Goal: Task Accomplishment & Management: Use online tool/utility

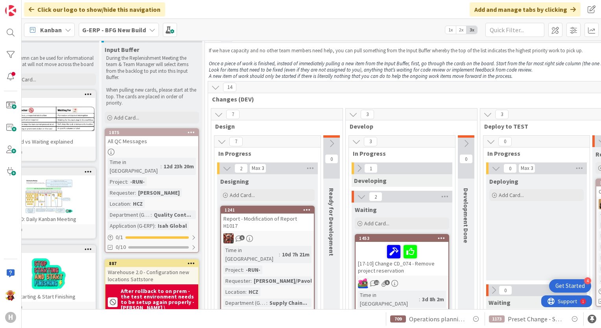
scroll to position [0, 26]
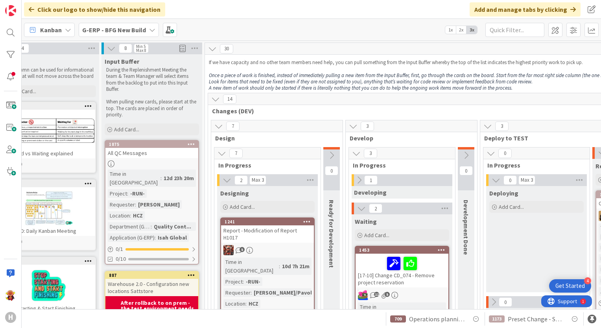
click at [143, 28] on b "G-ERP - BFG New Build" at bounding box center [114, 30] width 64 height 8
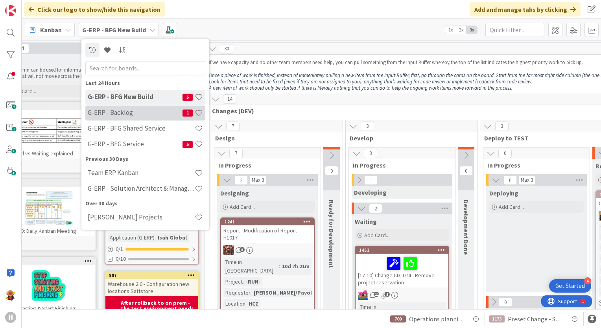
click at [138, 119] on div "G-ERP - Backlog 1" at bounding box center [145, 112] width 120 height 15
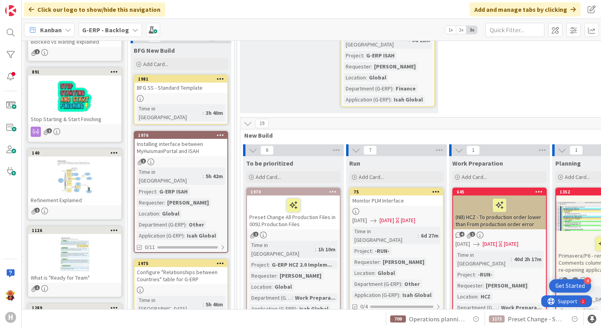
scroll to position [39, 0]
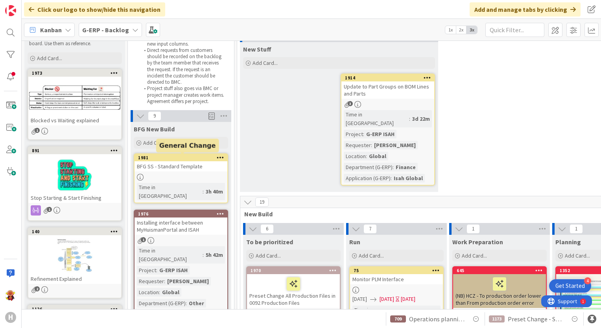
click at [205, 171] on link "1981 BFG SS - Standard Template Time in Column : 3h 40m" at bounding box center [181, 178] width 94 height 50
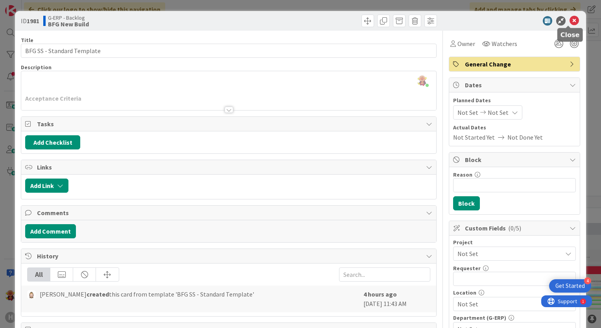
click at [571, 21] on icon at bounding box center [573, 20] width 9 height 9
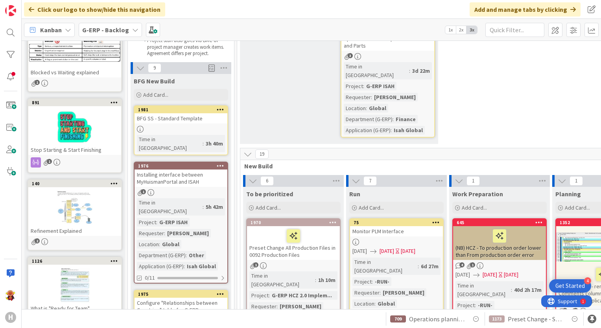
scroll to position [79, 0]
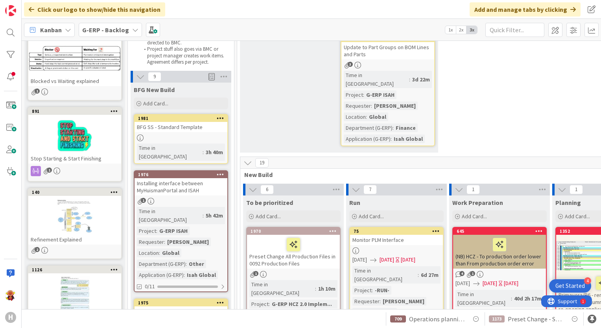
click at [224, 215] on div "Time in Column : 5h 42m Project : G-ERP ISAH Requester : [PERSON_NAME] Location…" at bounding box center [181, 243] width 88 height 72
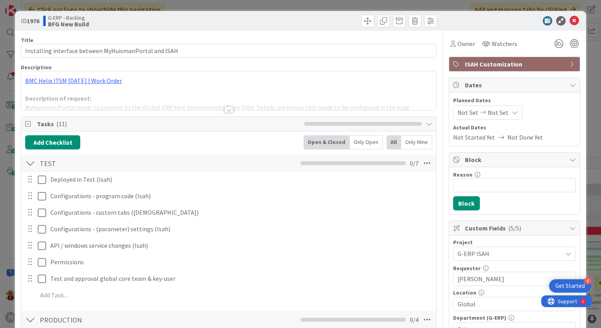
click at [227, 107] on div at bounding box center [229, 106] width 416 height 9
click at [227, 109] on div at bounding box center [229, 110] width 9 height 6
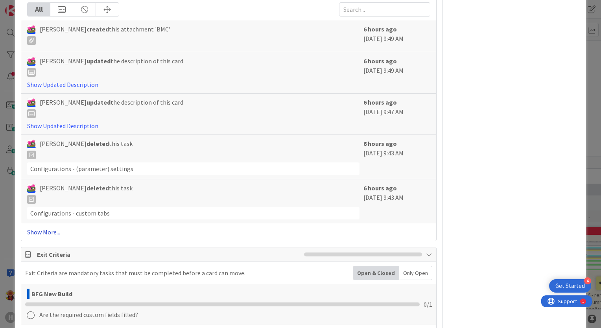
click at [47, 227] on link "Show More..." at bounding box center [228, 231] width 403 height 9
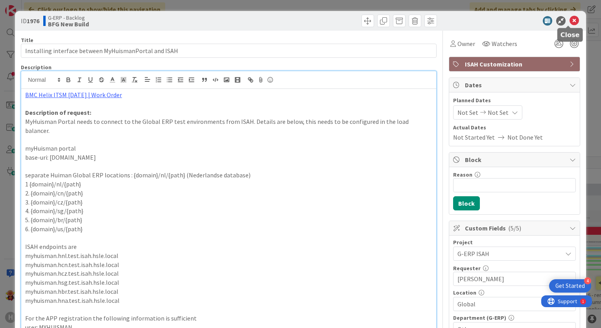
click at [569, 21] on icon at bounding box center [573, 20] width 9 height 9
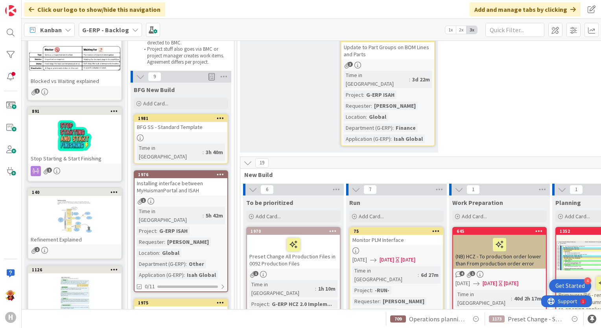
click at [183, 129] on div "BFG SS - Standard Template" at bounding box center [180, 127] width 93 height 10
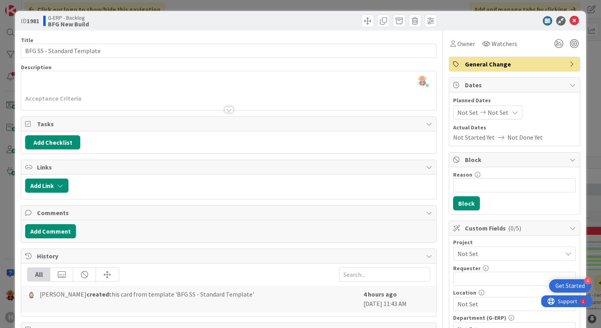
click at [225, 111] on div at bounding box center [229, 110] width 9 height 6
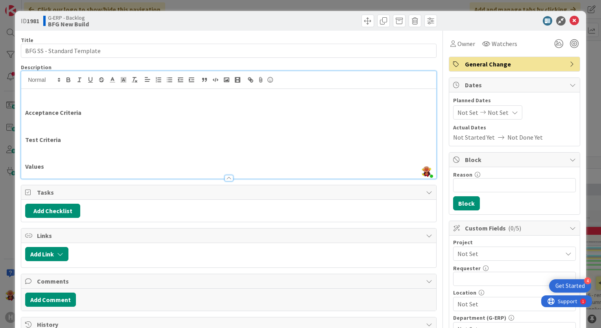
click at [565, 26] on div "ID 1981 G-ERP - Backlog BFG New Build" at bounding box center [300, 21] width 571 height 20
click at [569, 24] on icon at bounding box center [573, 20] width 9 height 9
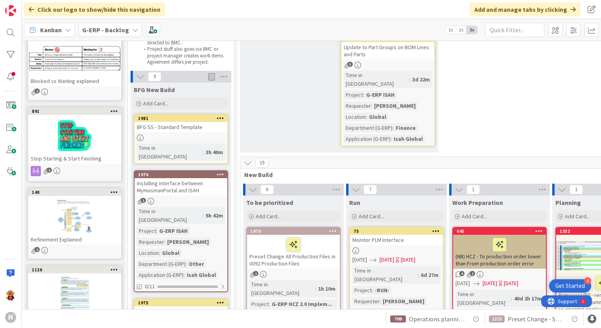
click at [190, 187] on link "1976 Installing interface between MyHuismanPortal and ISAH 1 Time in Column : 5…" at bounding box center [181, 231] width 94 height 122
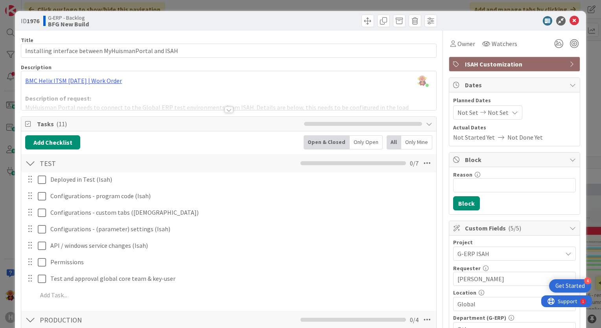
click at [226, 110] on div at bounding box center [229, 110] width 9 height 6
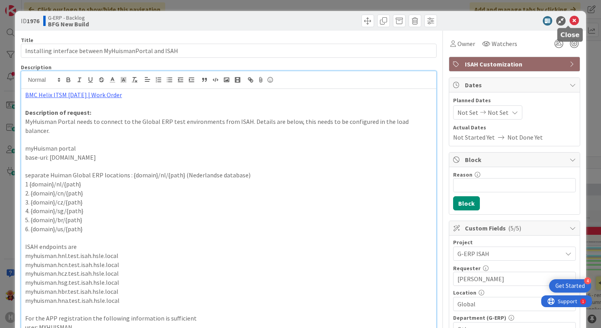
click at [571, 20] on icon at bounding box center [573, 20] width 9 height 9
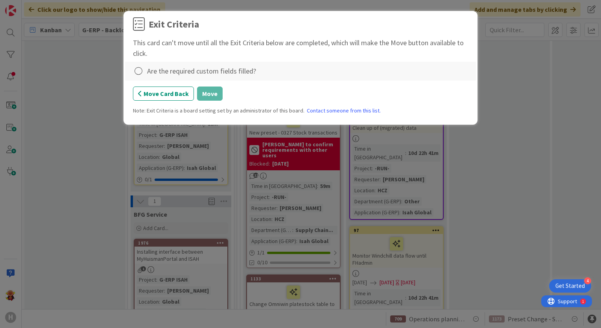
click at [182, 67] on div "Are the required custom fields filled?" at bounding box center [201, 71] width 109 height 11
drag, startPoint x: 182, startPoint y: 70, endPoint x: 180, endPoint y: 79, distance: 9.6
click at [182, 71] on div "Are the required custom fields filled?" at bounding box center [201, 71] width 109 height 11
click at [135, 70] on icon at bounding box center [138, 71] width 11 height 11
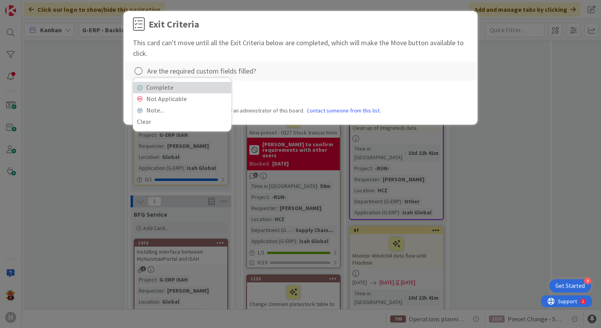
click at [197, 90] on link "Complete" at bounding box center [182, 87] width 98 height 11
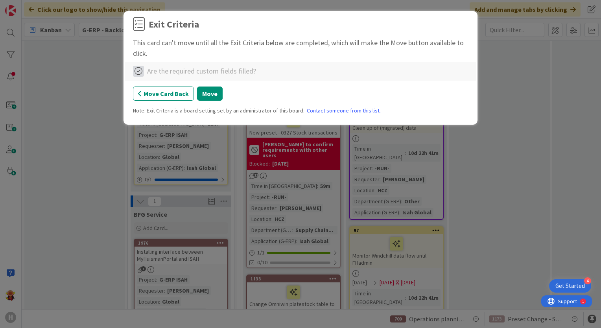
click at [141, 73] on icon at bounding box center [138, 71] width 11 height 11
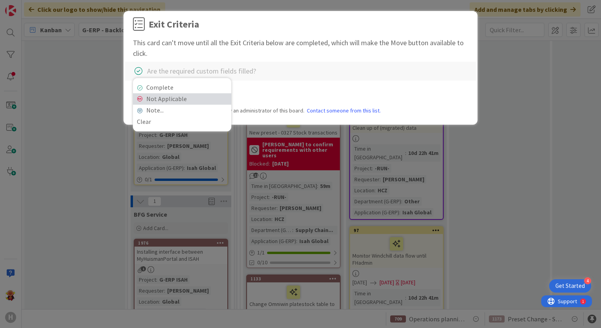
click at [166, 101] on link "Not Applicable" at bounding box center [182, 98] width 98 height 11
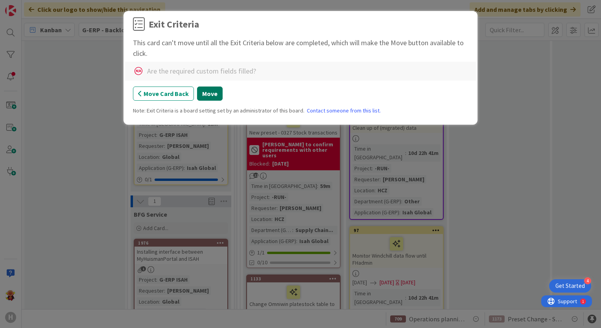
click at [217, 100] on button "Move" at bounding box center [210, 94] width 26 height 14
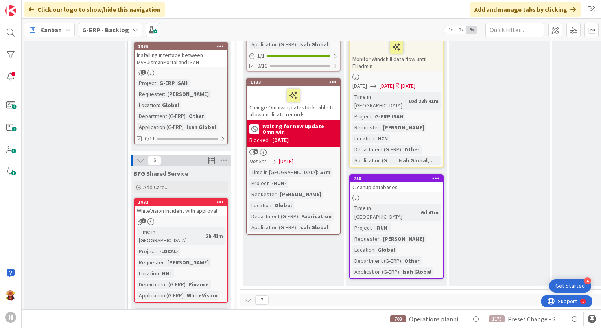
scroll to position [832, 0]
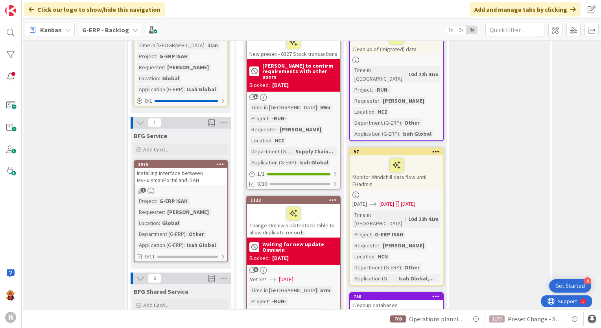
click at [217, 160] on link "1976 Installing interface between MyHuismanPortal and ISAH 1 Project : G-ERP IS…" at bounding box center [181, 211] width 94 height 102
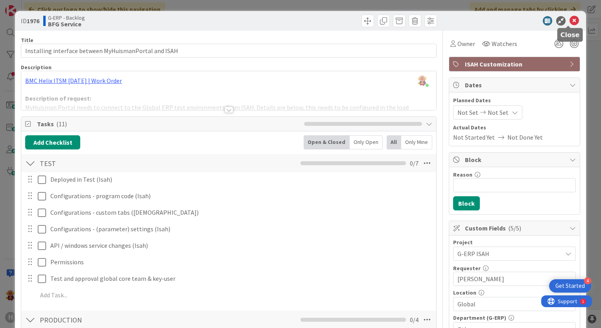
click at [569, 22] on icon at bounding box center [573, 20] width 9 height 9
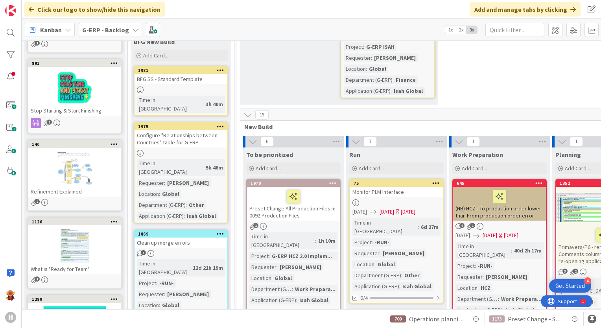
scroll to position [163, 0]
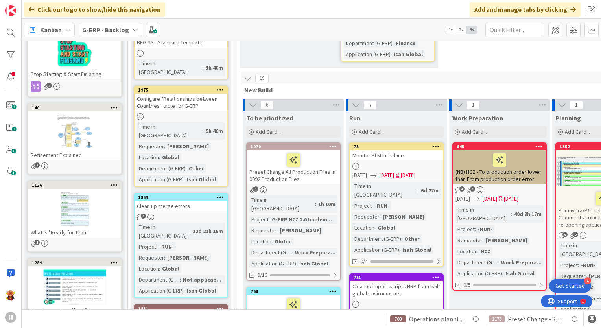
click at [210, 201] on div "Clean up merge errors" at bounding box center [180, 206] width 93 height 10
select select "sql"
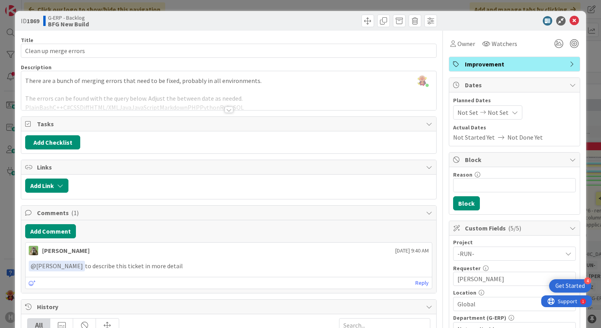
click at [228, 108] on div at bounding box center [229, 110] width 9 height 6
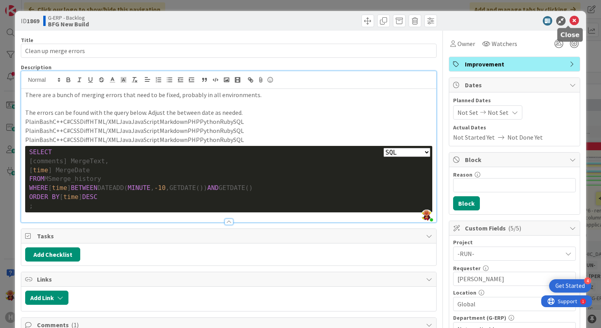
click at [569, 20] on icon at bounding box center [573, 20] width 9 height 9
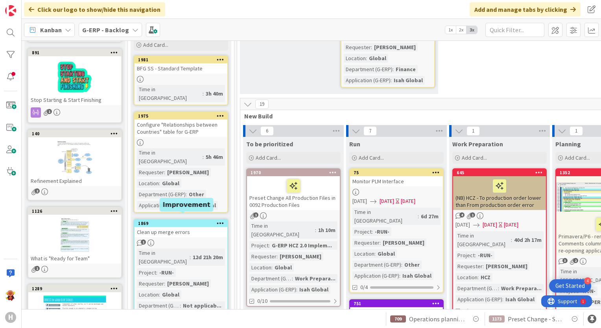
scroll to position [124, 0]
